Goal: Register for event/course

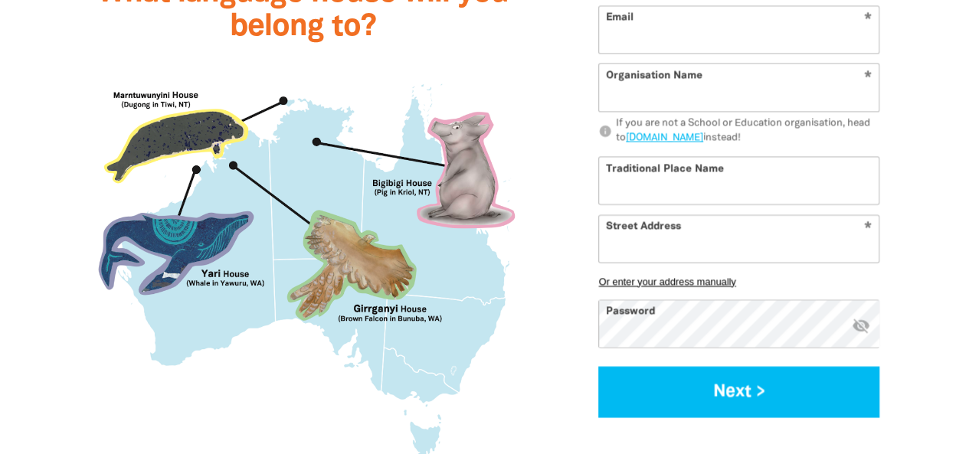
scroll to position [1455, 0]
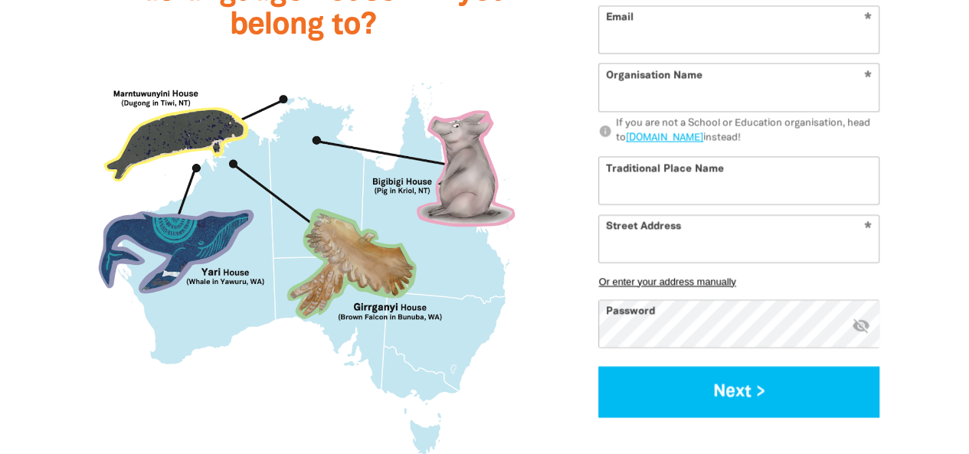
type input "[EMAIL_ADDRESS][DOMAIN_NAME]"
click at [856, 323] on icon "visibility_off" at bounding box center [860, 325] width 18 height 18
click at [856, 323] on icon "visibility" at bounding box center [860, 325] width 18 height 18
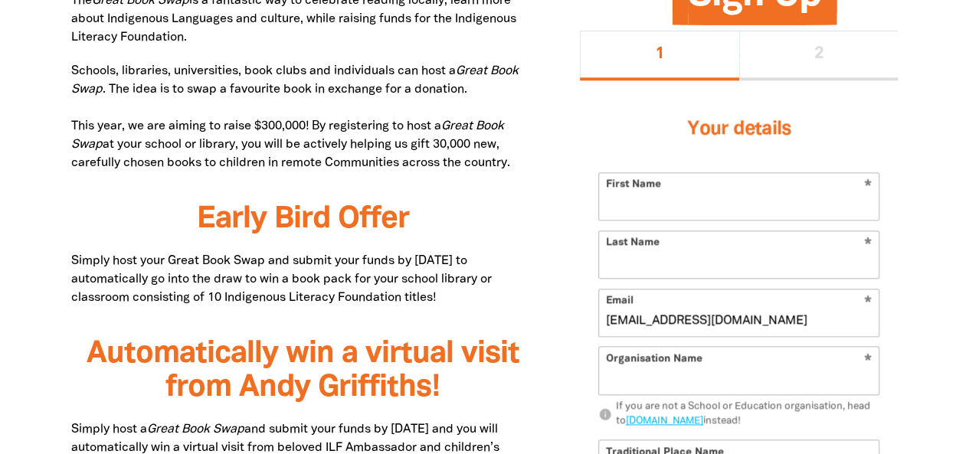
scroll to position [868, 0]
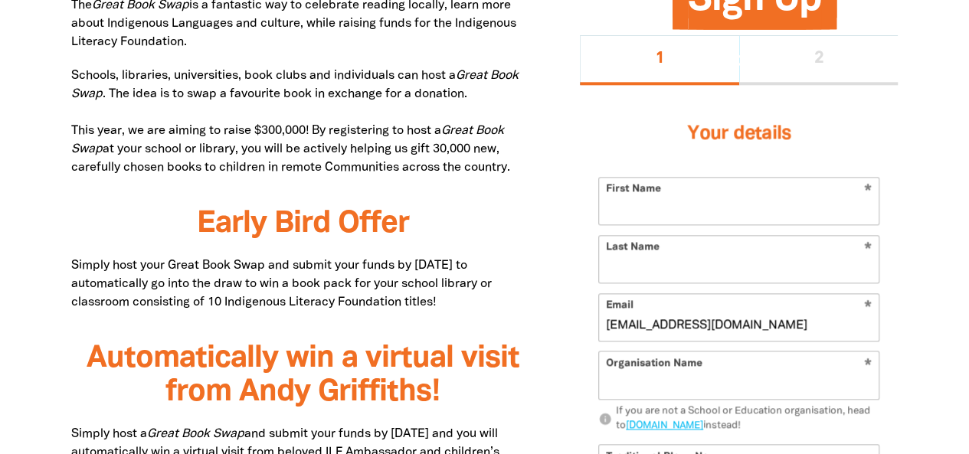
click at [714, 206] on input "First Name" at bounding box center [738, 201] width 279 height 47
type input "[PERSON_NAME]"
type input "Packer"
type input "[STREET_ADDRESS]"
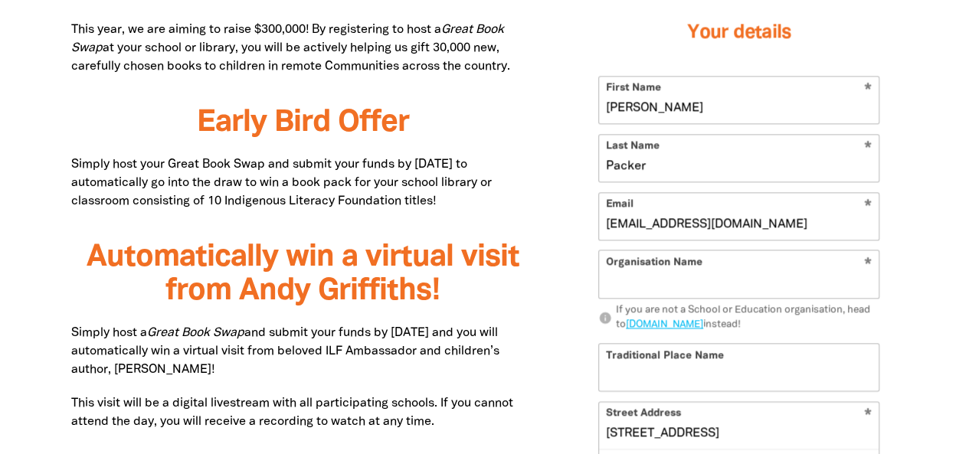
scroll to position [969, 0]
click at [741, 273] on input "Organisation Name" at bounding box center [738, 273] width 279 height 47
type input "[GEOGRAPHIC_DATA], [GEOGRAPHIC_DATA], [GEOGRAPHIC_DATA]"
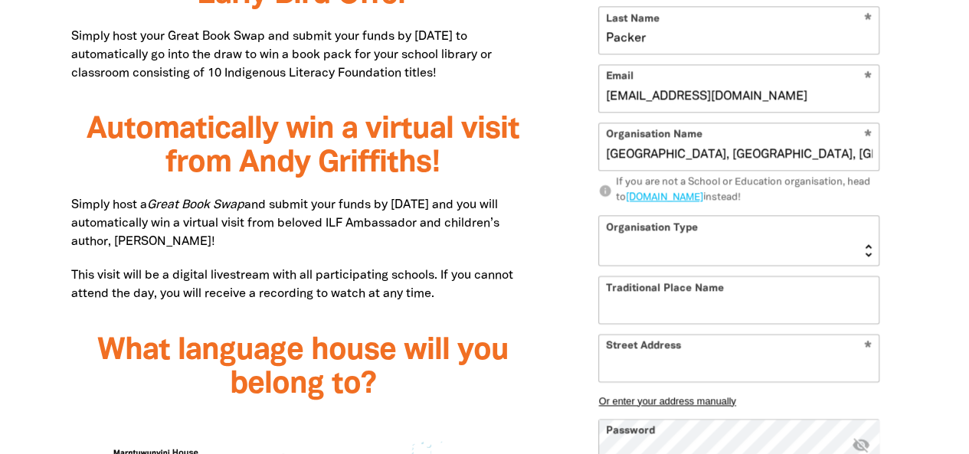
scroll to position [1097, 0]
click at [757, 243] on select "Early Learning Primary School High School K-12 University or TAFE Community Lib…" at bounding box center [738, 239] width 279 height 49
select select "primary-school"
click at [599, 215] on select "Early Learning Primary School High School K-12 University or TAFE Community Lib…" at bounding box center [738, 239] width 279 height 49
click at [700, 299] on input "Traditional Place Name" at bounding box center [738, 299] width 279 height 47
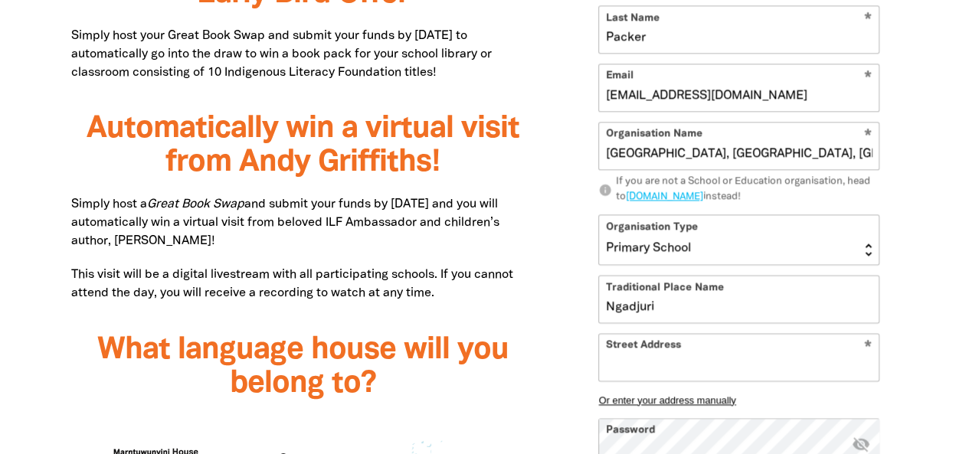
type input "Ngadjuri"
click at [674, 358] on input "Street Address" at bounding box center [738, 357] width 279 height 47
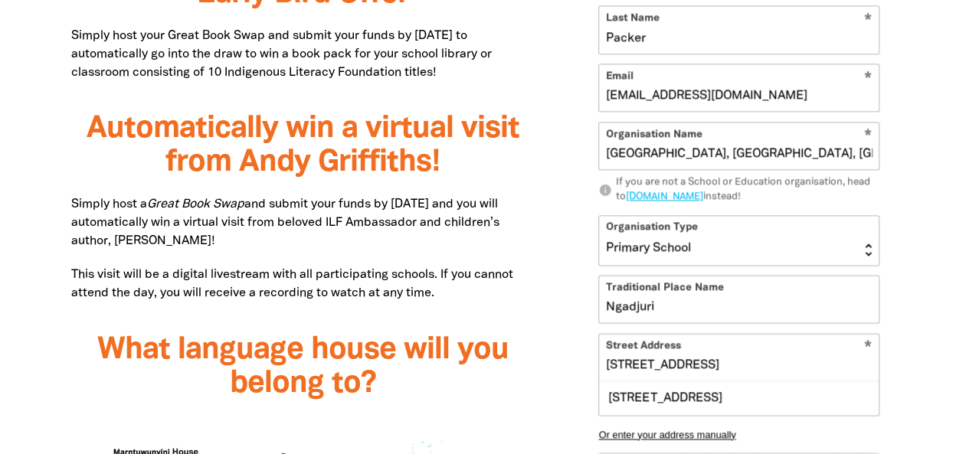
click at [745, 364] on input "29 Victoria Rd undefined, Clare SA 5453, AU" at bounding box center [738, 357] width 279 height 47
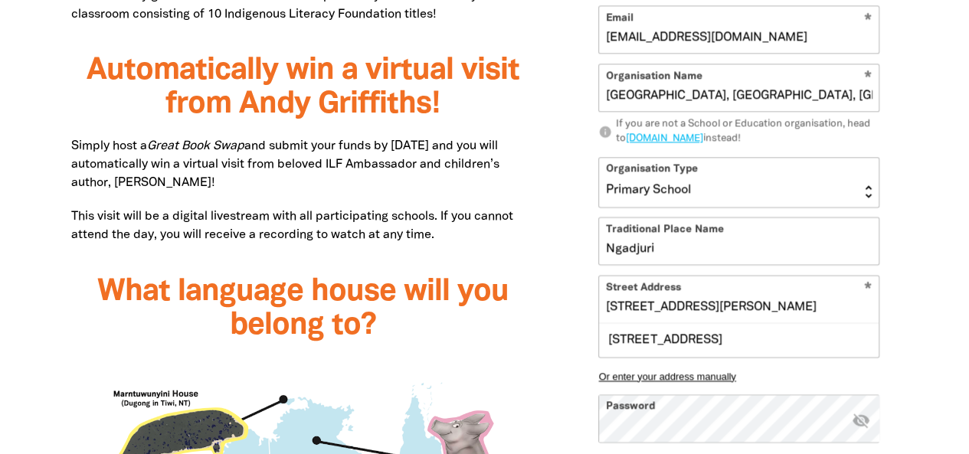
scroll to position [1199, 0]
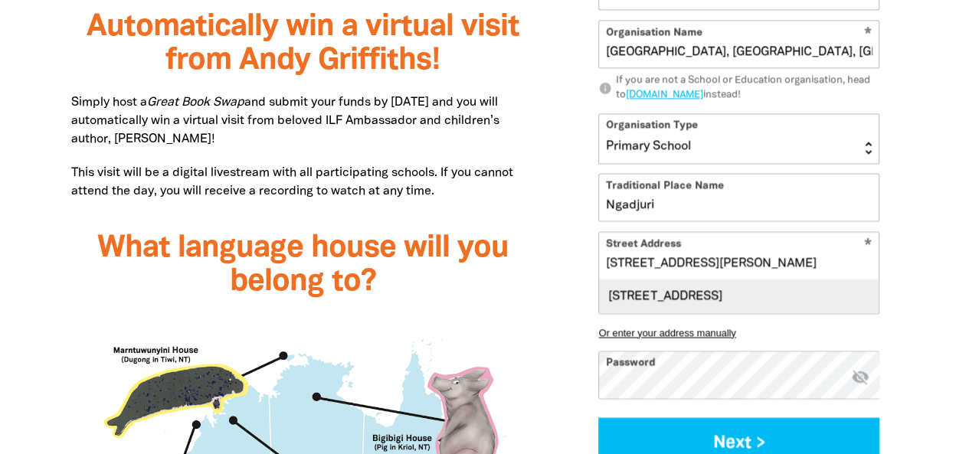
click at [790, 302] on div "29 Victoria Road, CLARE SA 5453" at bounding box center [738, 295] width 279 height 33
type input "29 Victoria Road, CLARE SA 5453"
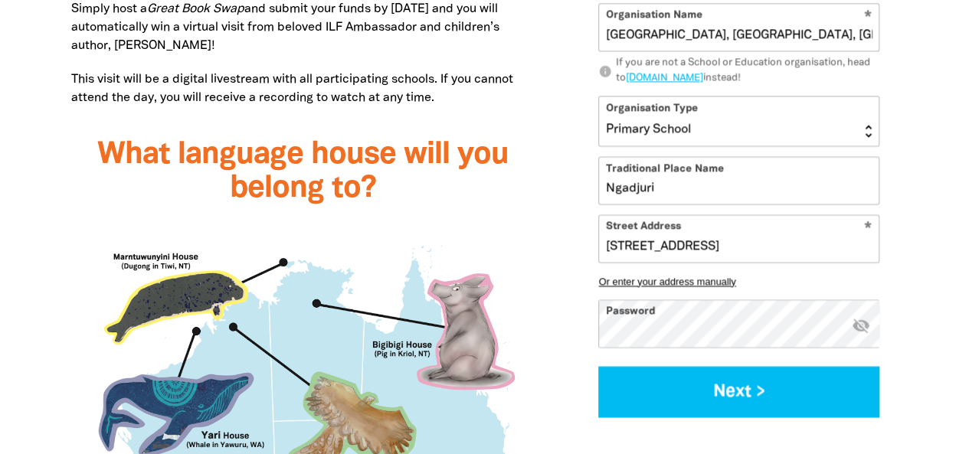
scroll to position [1302, 0]
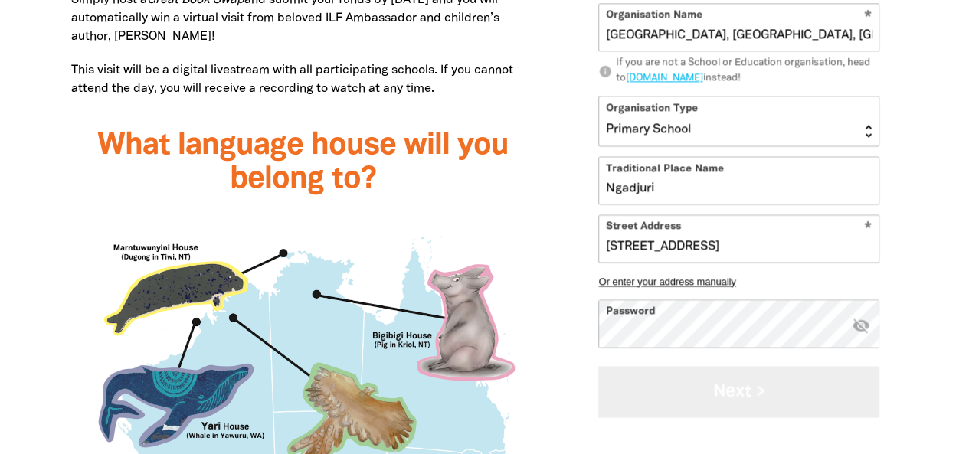
click at [742, 399] on button "Next >" at bounding box center [738, 391] width 281 height 51
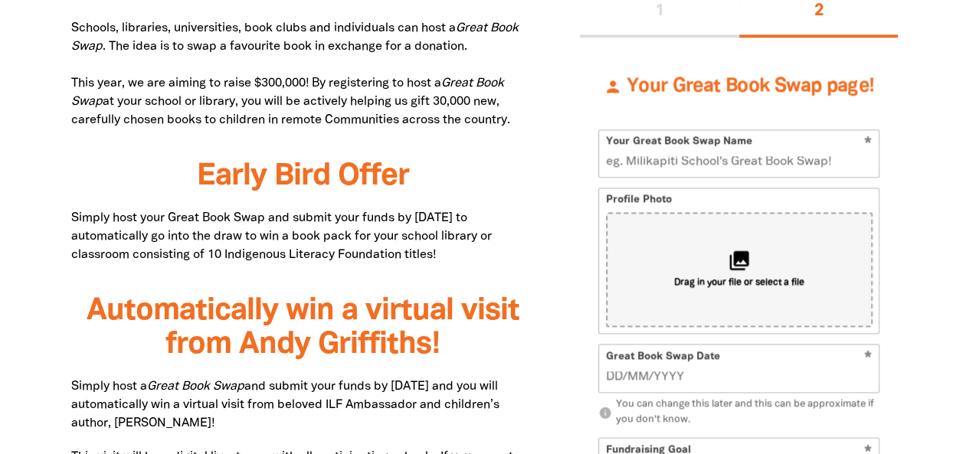
scroll to position [890, 0]
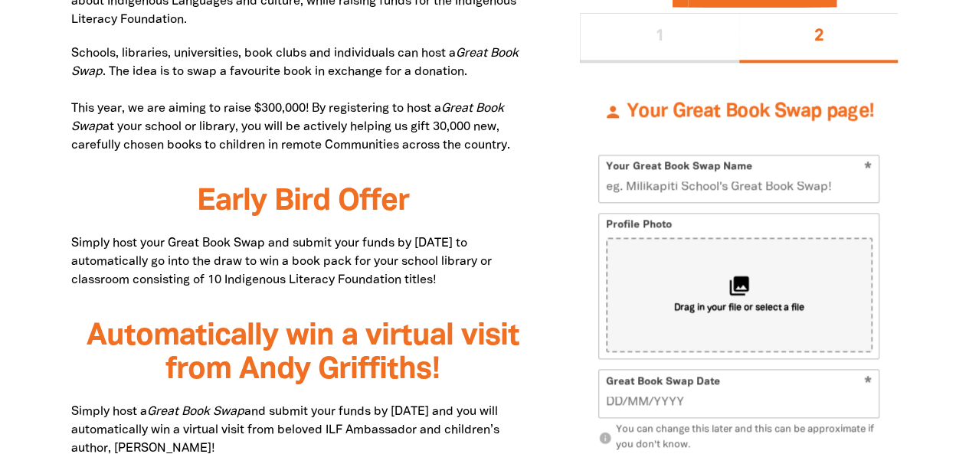
click at [643, 188] on input "Your Great Book Swap Name" at bounding box center [738, 178] width 279 height 47
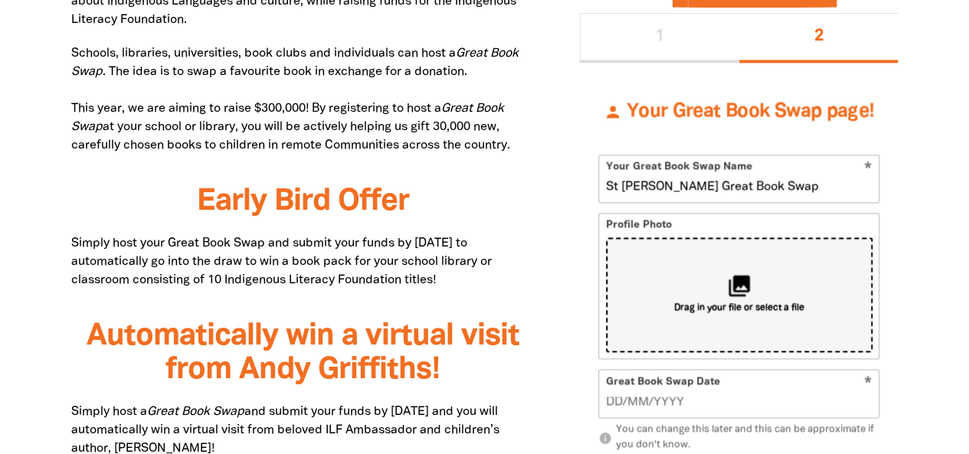
scroll to position [992, 0]
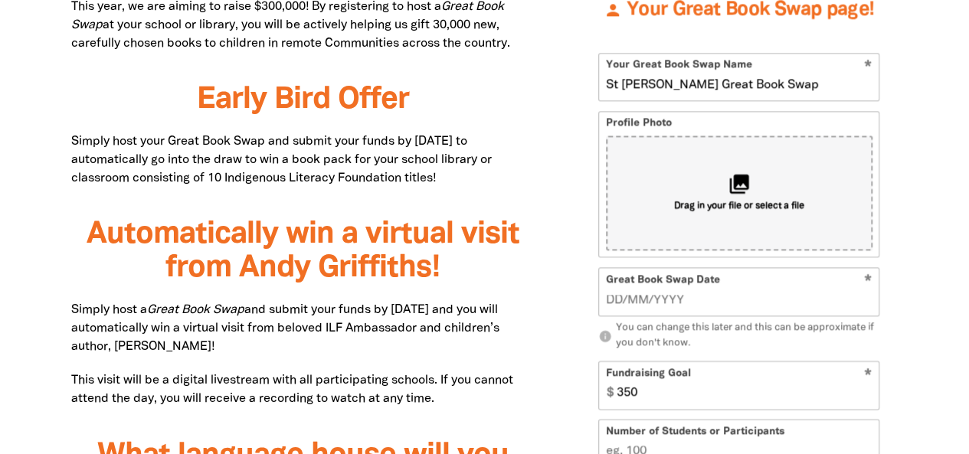
type input "St [PERSON_NAME] Great Book Swap"
type input "__/__/____"
click at [614, 299] on input "__/__/____" at bounding box center [739, 300] width 266 height 17
click at [634, 293] on input "9_/__/____" at bounding box center [739, 300] width 266 height 17
click at [608, 298] on input "9_/_9/2025" at bounding box center [739, 300] width 266 height 17
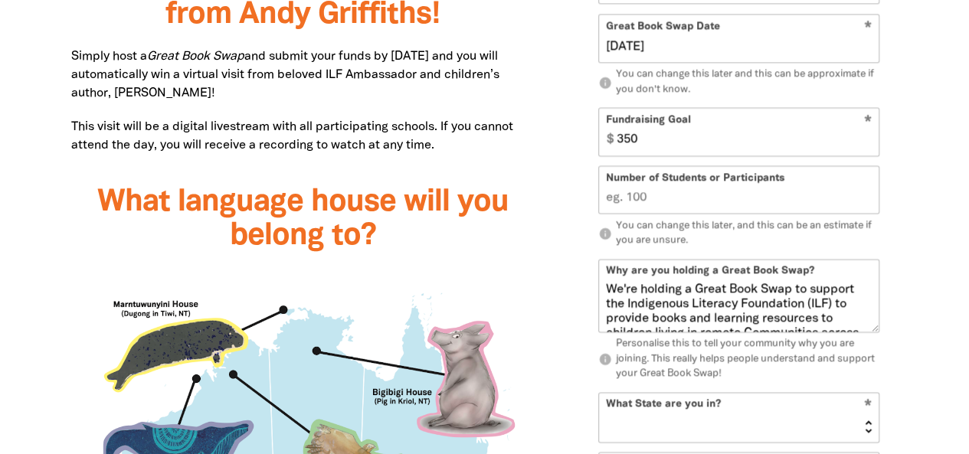
scroll to position [1298, 0]
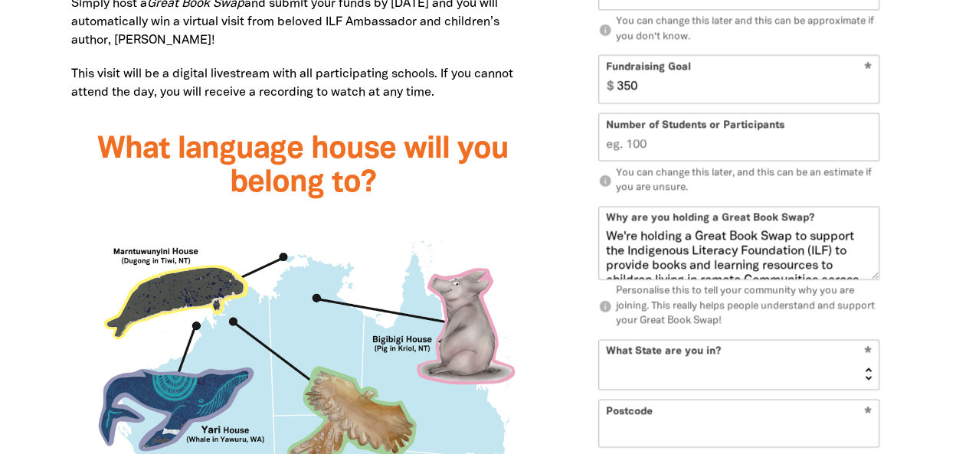
type input "09/09/2025"
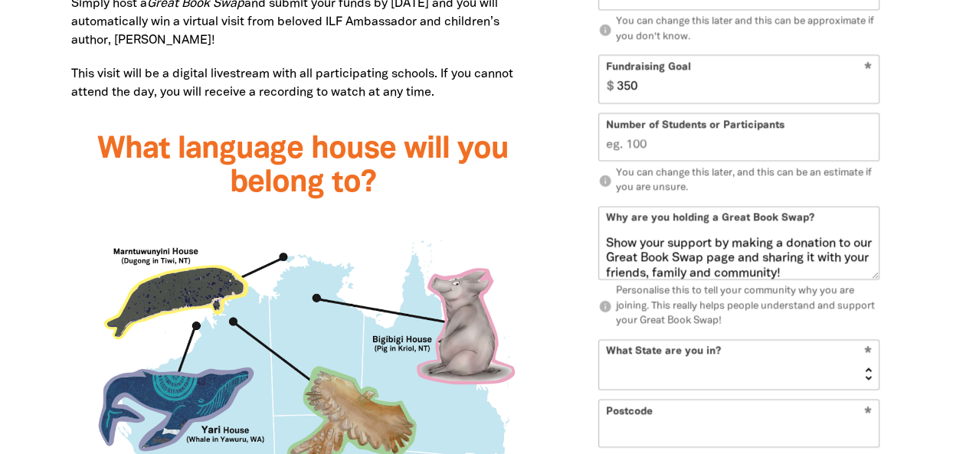
scroll to position [193, 0]
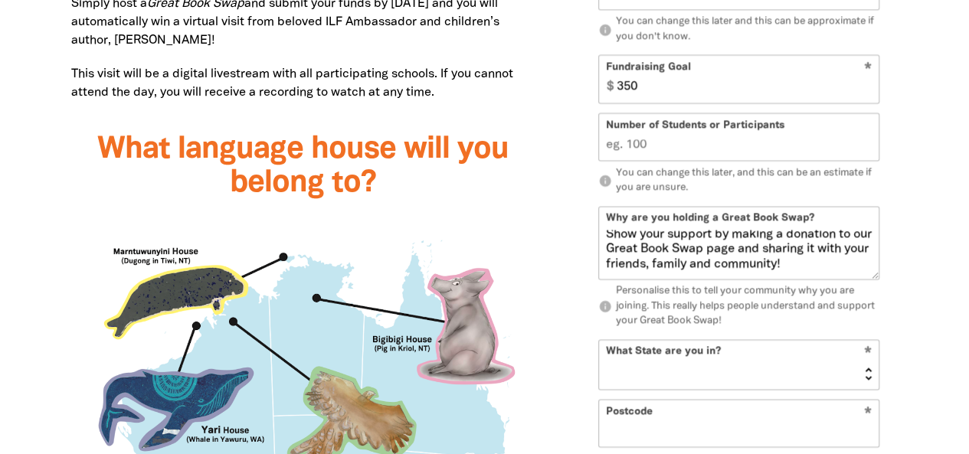
click at [775, 366] on select "NSW VIC QLD NT WA SA TAS ACT" at bounding box center [738, 364] width 279 height 49
select select "SA"
click at [599, 340] on select "NSW VIC QLD NT WA SA TAS ACT" at bounding box center [738, 364] width 279 height 49
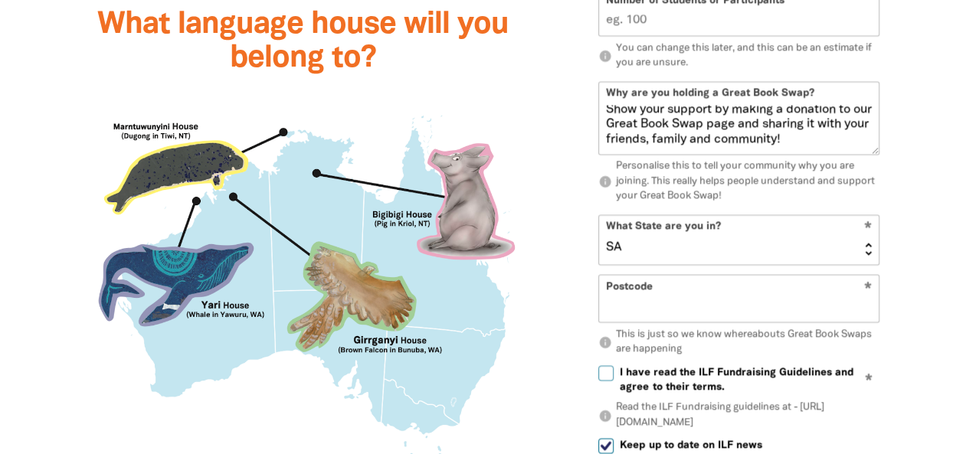
scroll to position [1426, 0]
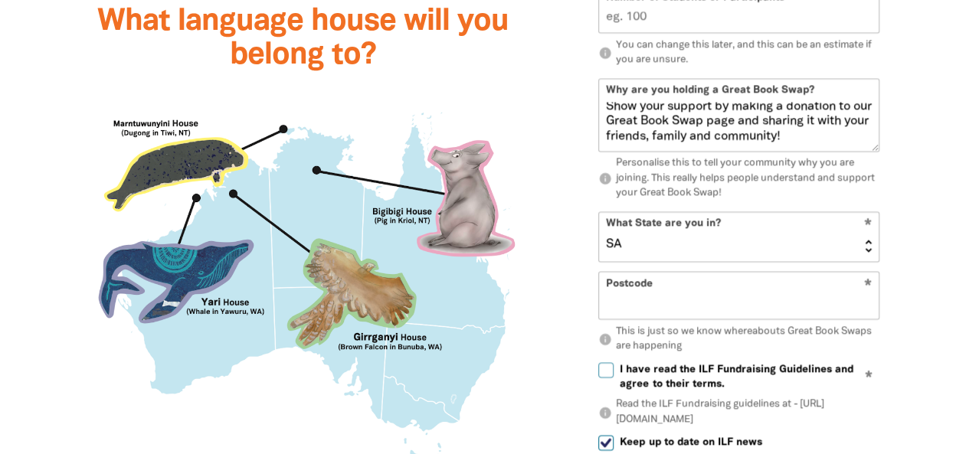
click at [691, 296] on input "Postcode" at bounding box center [738, 296] width 279 height 47
type input "5453"
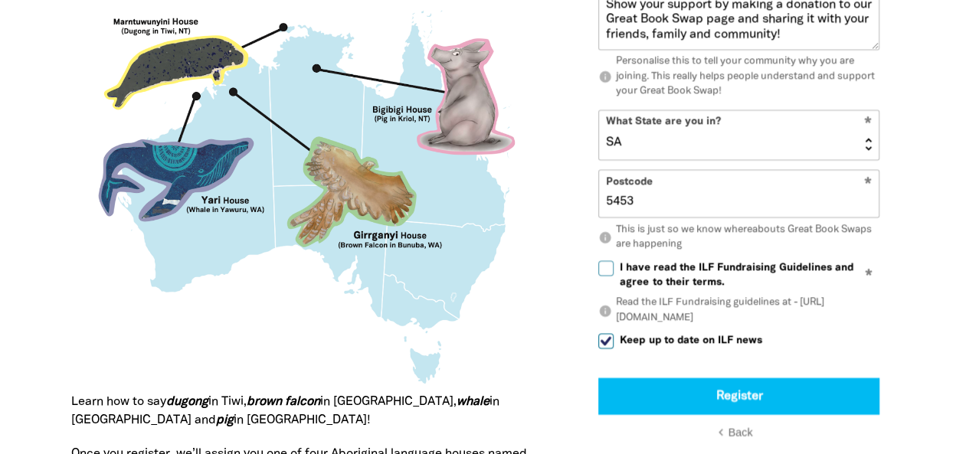
scroll to position [1528, 0]
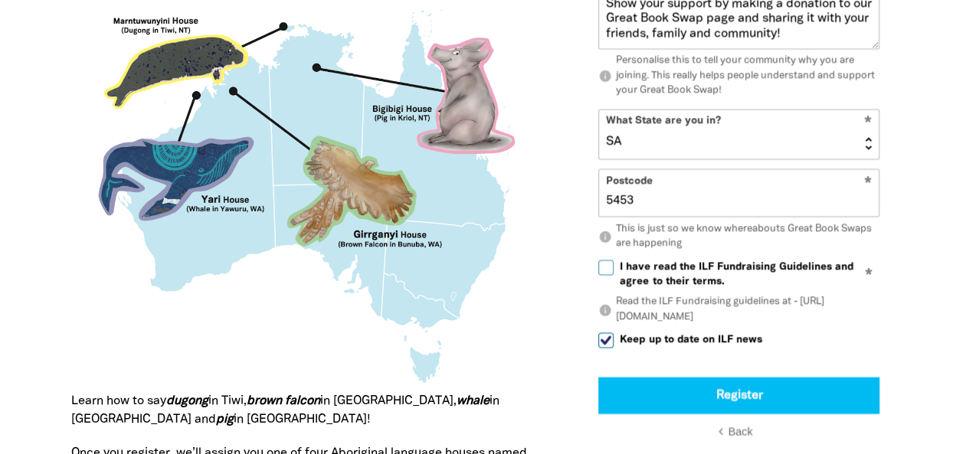
click at [610, 266] on input "I have read the ILF Fundraising Guidelines and agree to their terms." at bounding box center [605, 267] width 15 height 15
checkbox input "true"
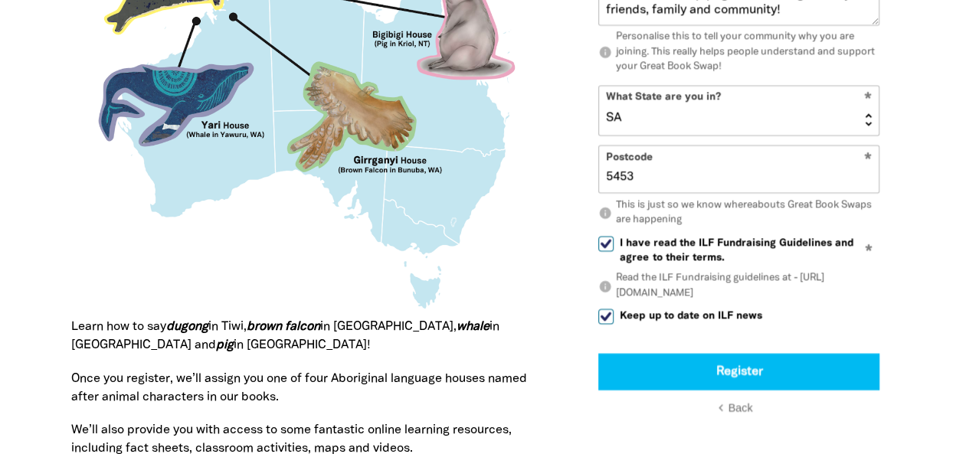
scroll to position [1604, 0]
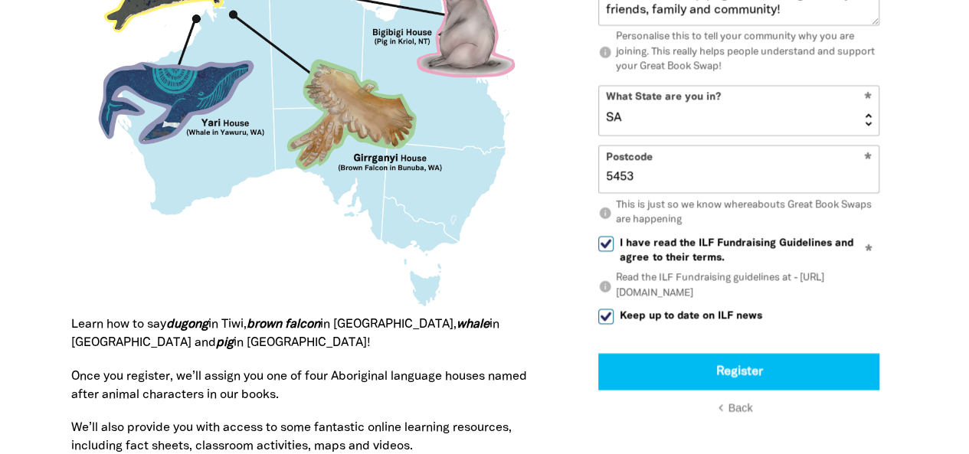
click at [606, 317] on input "Keep up to date on ILF news" at bounding box center [605, 316] width 15 height 15
checkbox input "false"
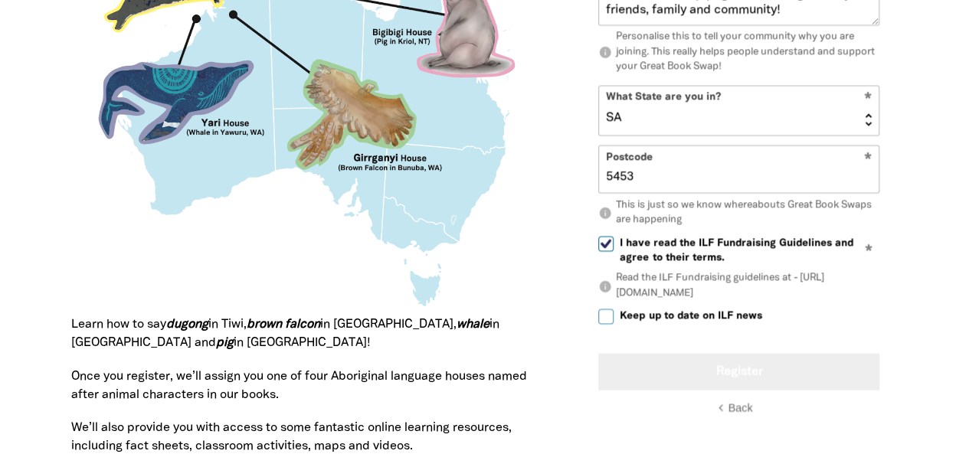
click at [727, 374] on button "Register" at bounding box center [738, 371] width 281 height 37
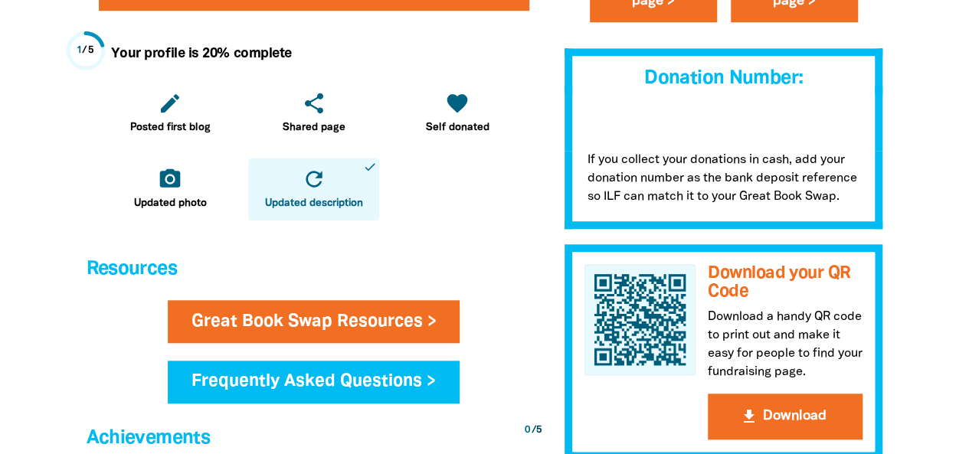
scroll to position [536, 0]
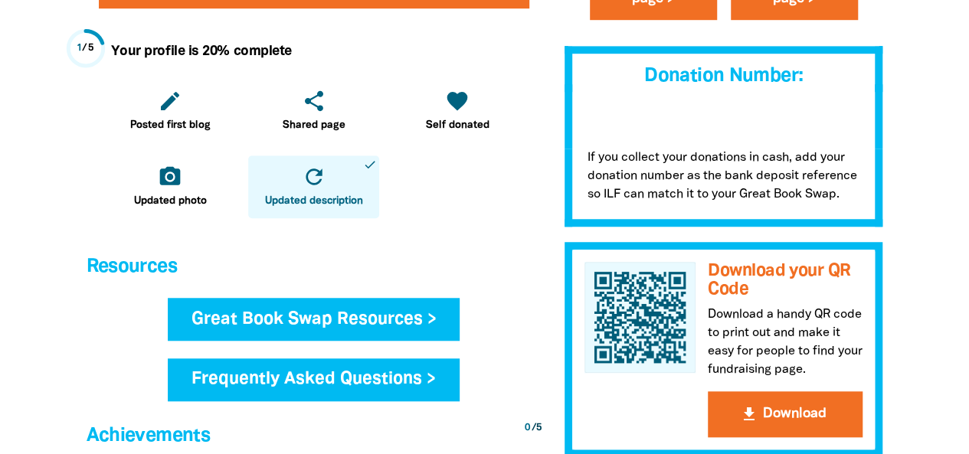
click at [340, 326] on link "Great Book Swap Resources >" at bounding box center [314, 319] width 293 height 43
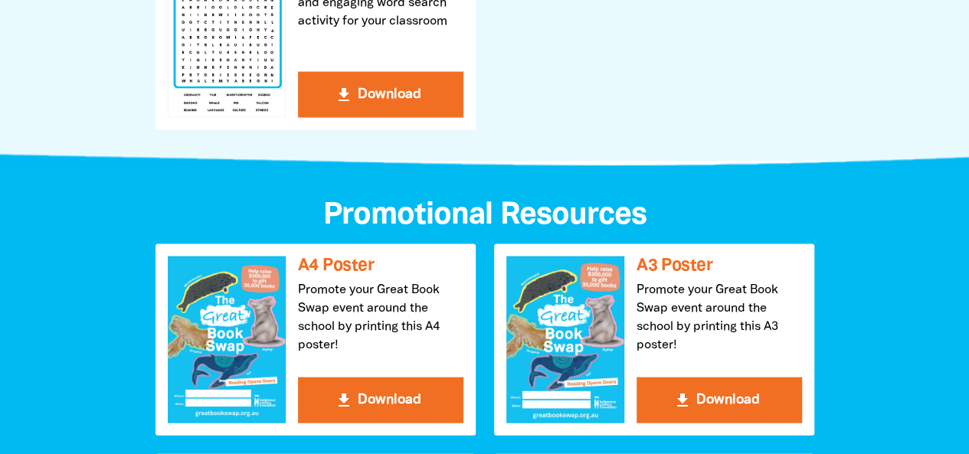
scroll to position [1505, 0]
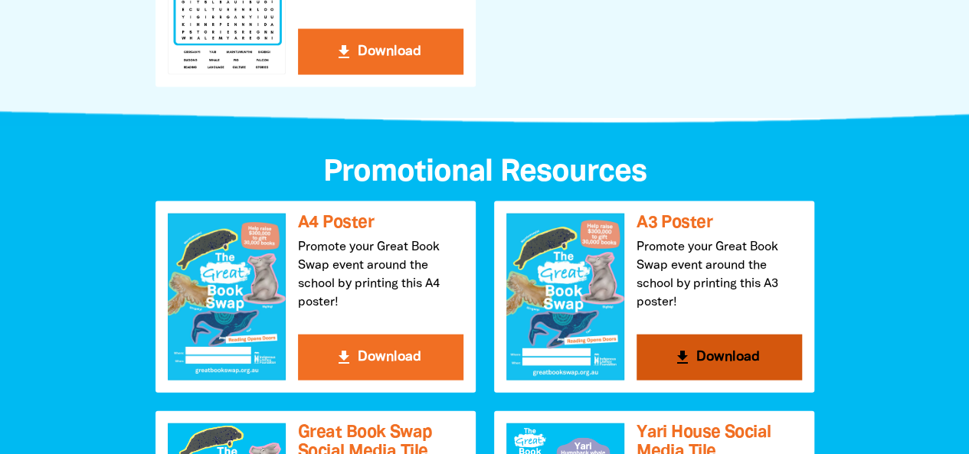
click at [691, 358] on icon "get_app" at bounding box center [682, 357] width 18 height 18
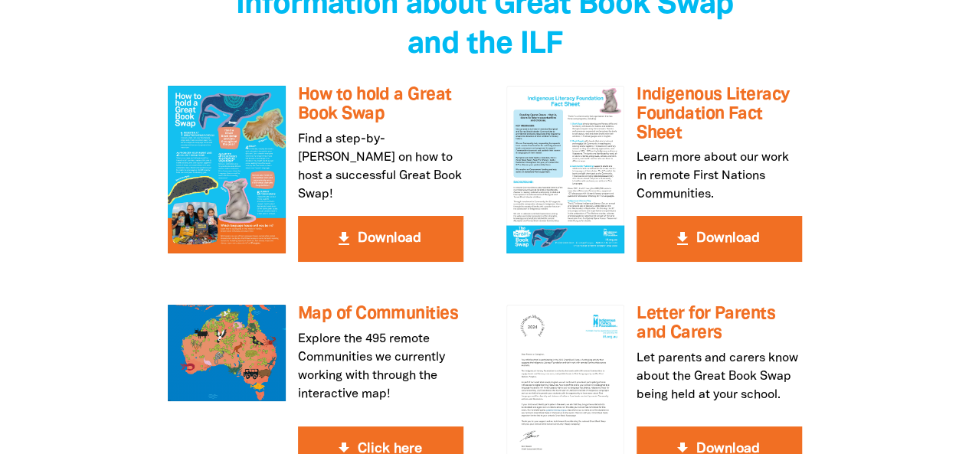
scroll to position [2757, 0]
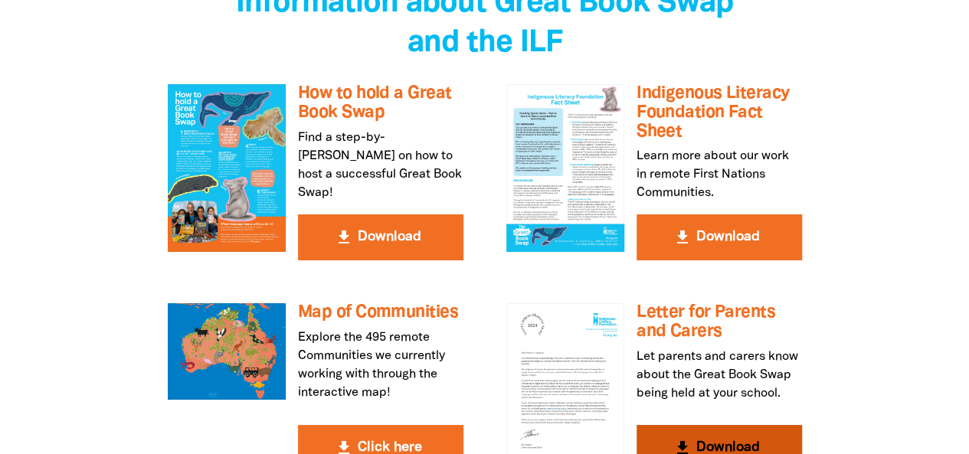
click at [686, 439] on icon "get_app" at bounding box center [682, 448] width 18 height 18
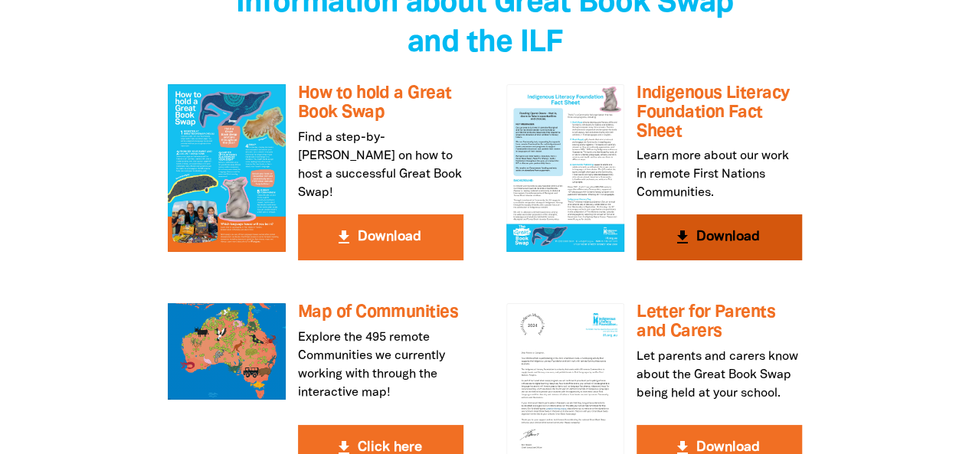
click at [593, 136] on div at bounding box center [565, 167] width 118 height 167
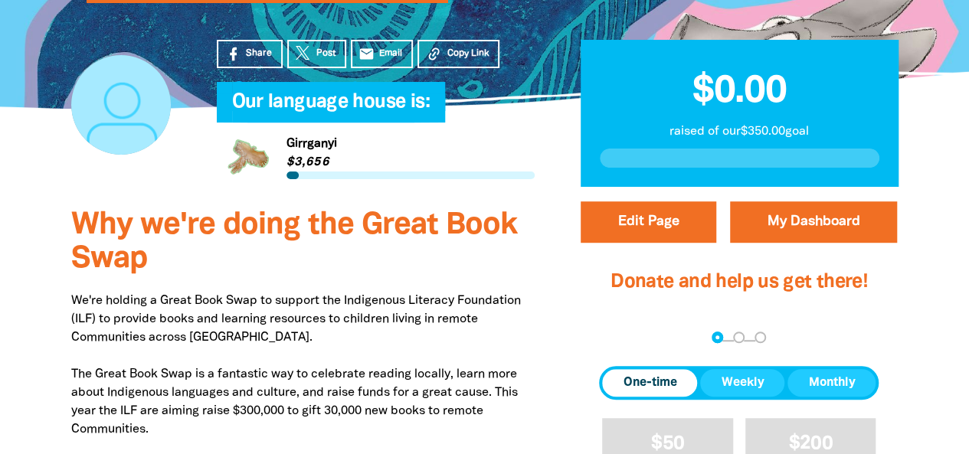
scroll to position [357, 0]
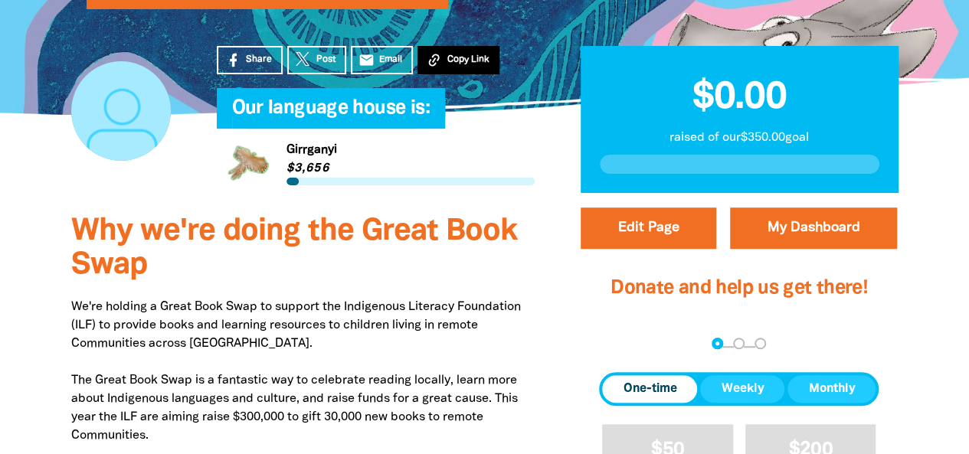
click at [451, 62] on span "Copy Link" at bounding box center [467, 60] width 42 height 14
